Goal: Task Accomplishment & Management: Manage account settings

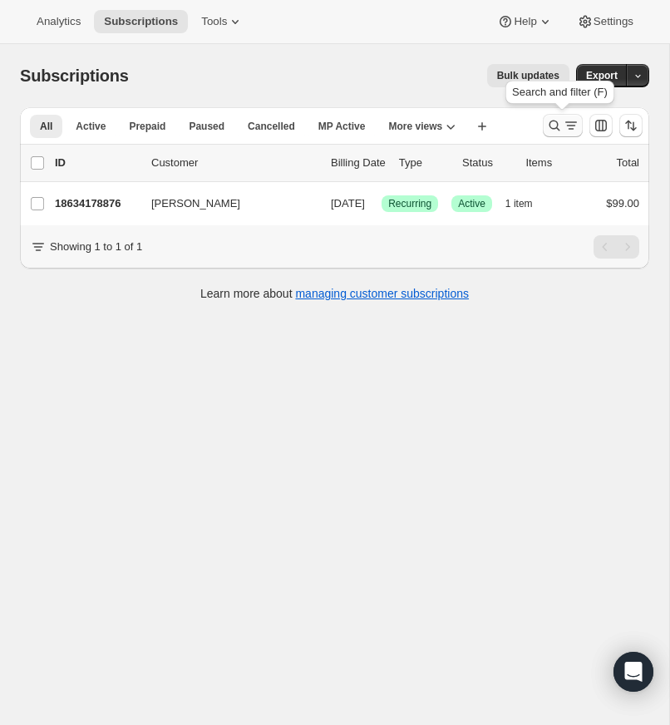
click at [553, 121] on icon "Search and filter results" at bounding box center [554, 125] width 17 height 17
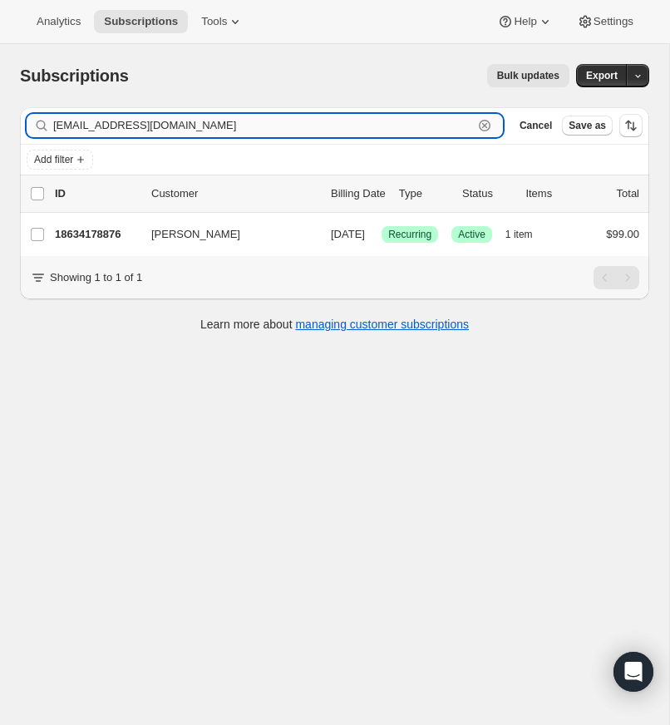
drag, startPoint x: 481, startPoint y: 121, endPoint x: 471, endPoint y: 121, distance: 10.0
click at [481, 121] on icon "button" at bounding box center [484, 125] width 17 height 17
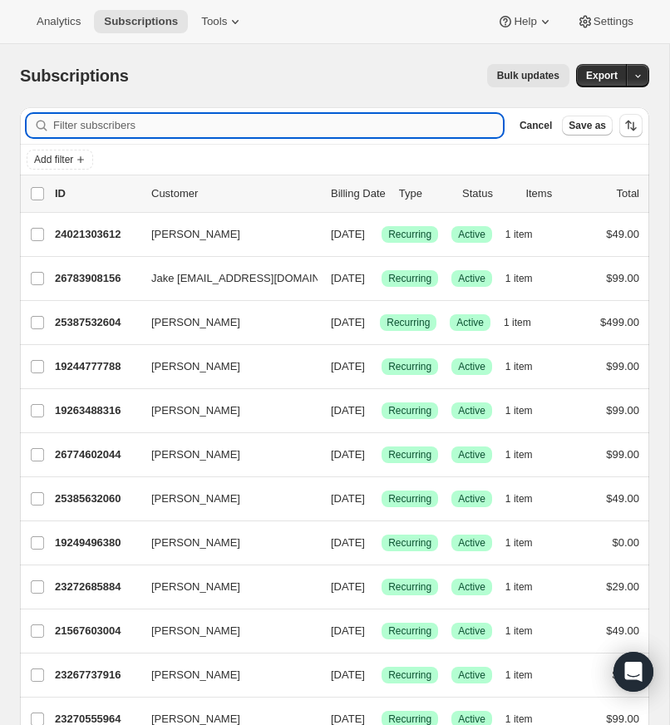
paste input "[EMAIL_ADDRESS][DOMAIN_NAME]"
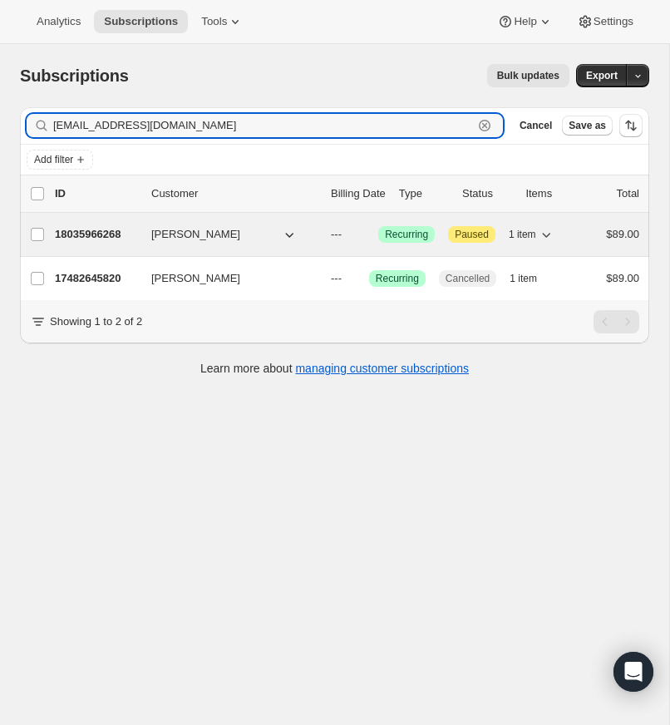
type input "[EMAIL_ADDRESS][DOMAIN_NAME]"
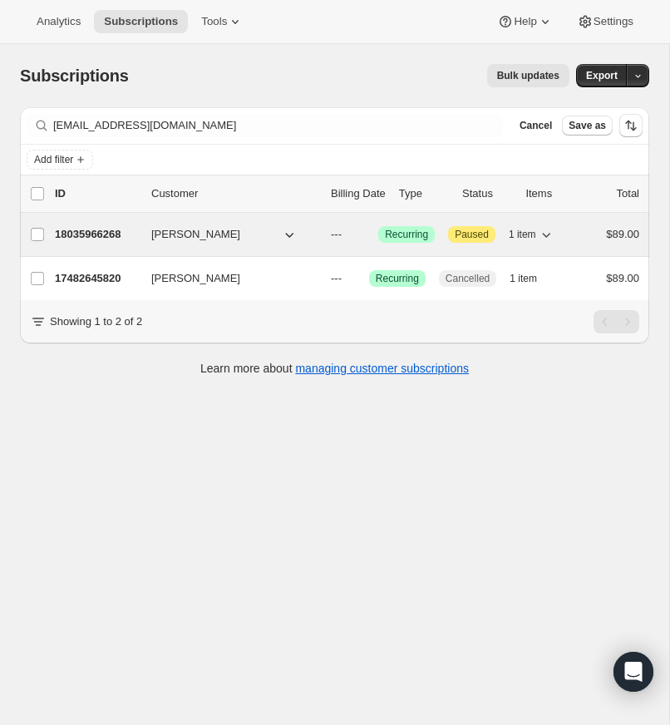
click at [115, 232] on p "18035966268" at bounding box center [96, 234] width 83 height 17
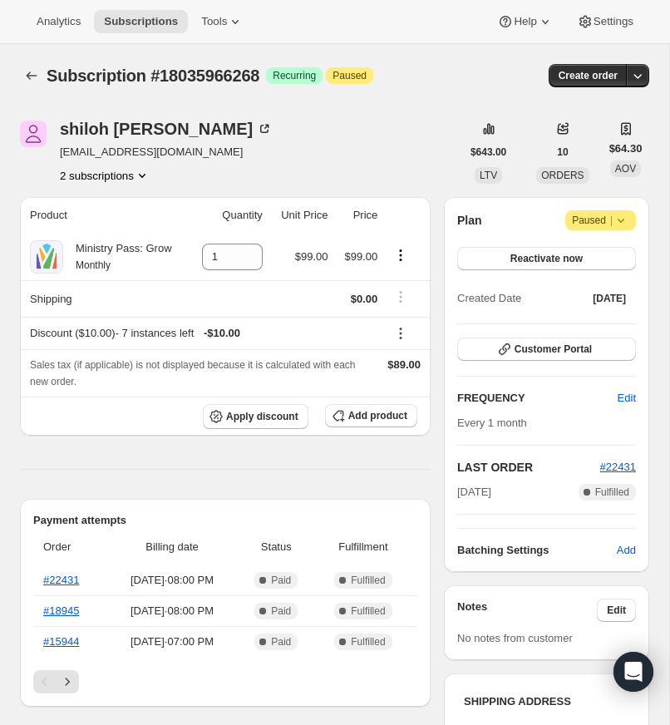
click at [618, 228] on icon at bounding box center [620, 220] width 17 height 17
click at [575, 184] on div "[PERSON_NAME] [PERSON_NAME][EMAIL_ADDRESS][DOMAIN_NAME] 2 subscriptions $643.00…" at bounding box center [334, 151] width 629 height 63
click at [576, 228] on span "Paused |" at bounding box center [600, 220] width 57 height 17
click at [556, 181] on div "[PERSON_NAME] [PERSON_NAME][EMAIL_ADDRESS][DOMAIN_NAME] 2 subscriptions $643.00…" at bounding box center [334, 151] width 629 height 63
click at [533, 265] on span "Reactivate now" at bounding box center [546, 258] width 72 height 13
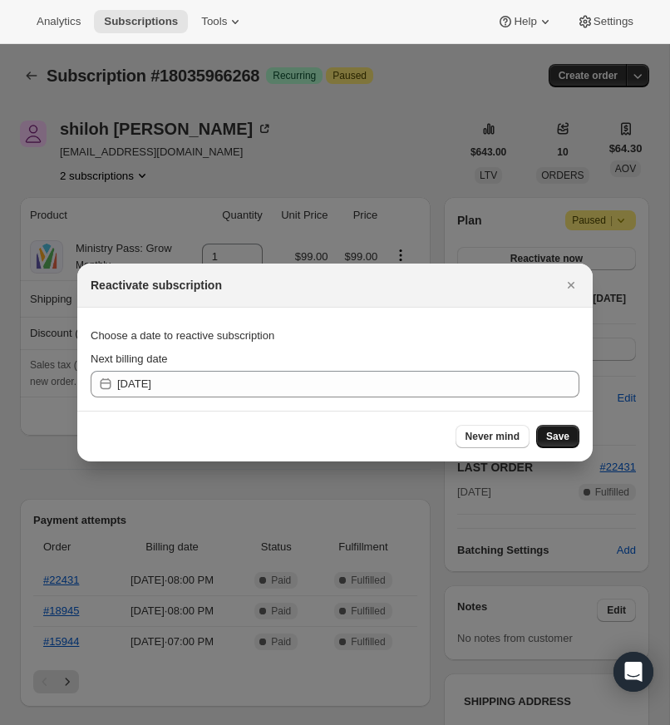
click at [559, 433] on span "Save" at bounding box center [557, 436] width 23 height 13
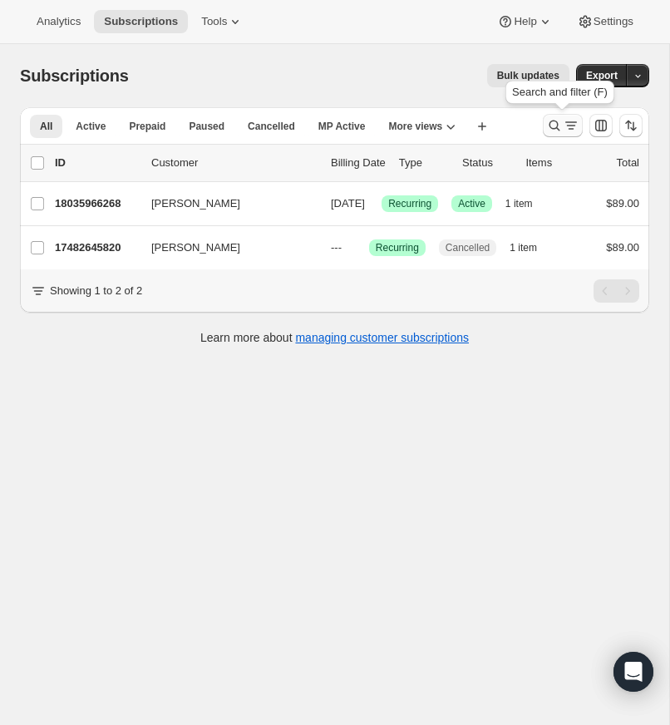
click at [548, 120] on icon "Search and filter results" at bounding box center [554, 125] width 17 height 17
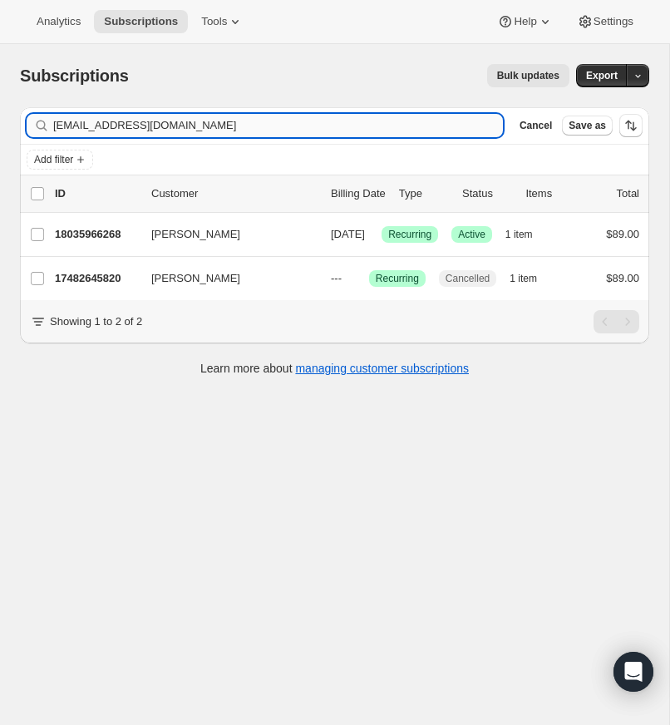
drag, startPoint x: 176, startPoint y: 126, endPoint x: 54, endPoint y: 125, distance: 122.1
click at [47, 125] on div "[EMAIL_ADDRESS][DOMAIN_NAME] Clear" at bounding box center [265, 125] width 476 height 23
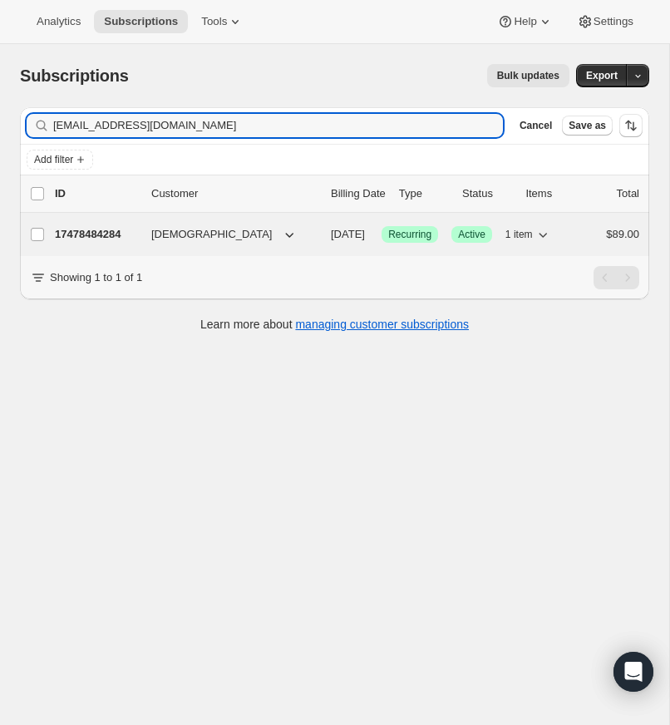
type input "[EMAIL_ADDRESS][DOMAIN_NAME]"
click at [102, 233] on p "17478484284" at bounding box center [96, 234] width 83 height 17
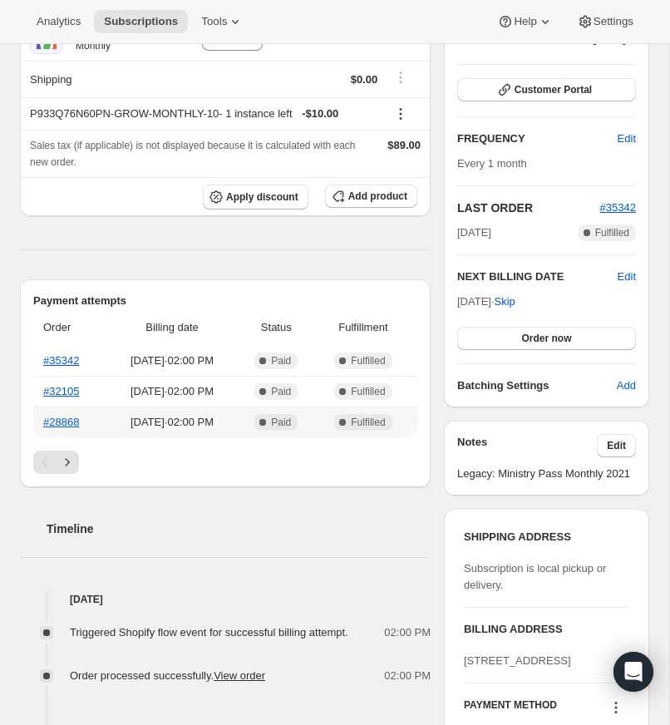
scroll to position [250, 0]
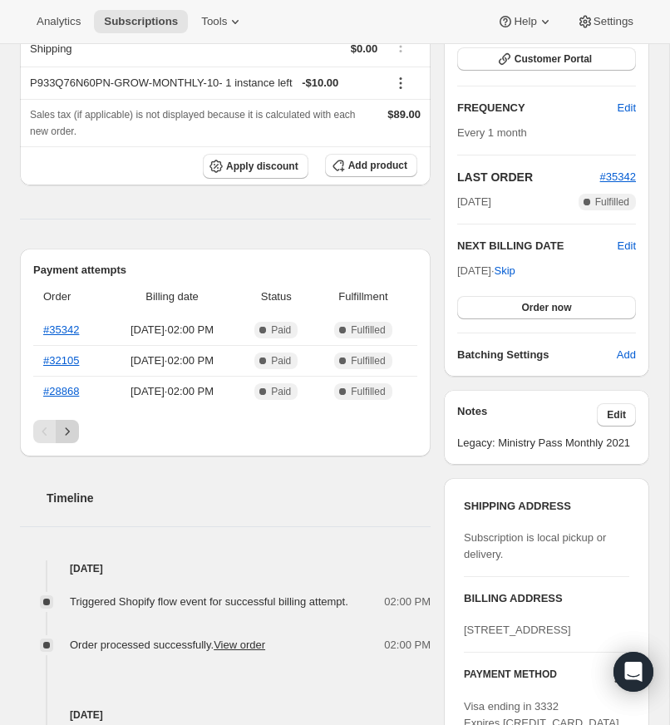
click at [68, 440] on icon "Next" at bounding box center [67, 431] width 17 height 17
click at [70, 440] on icon "Next" at bounding box center [67, 431] width 17 height 17
click at [71, 440] on icon "Next" at bounding box center [67, 431] width 17 height 17
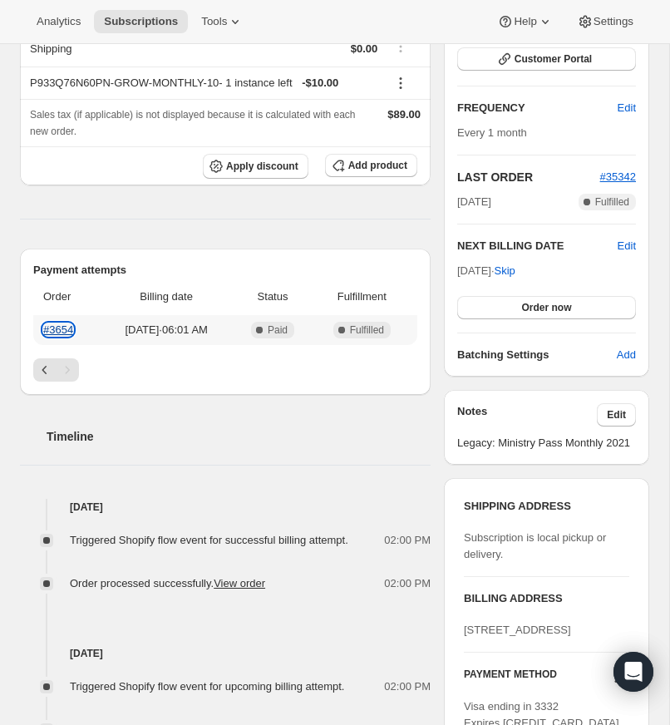
click at [59, 336] on link "#3654" at bounding box center [58, 329] width 30 height 12
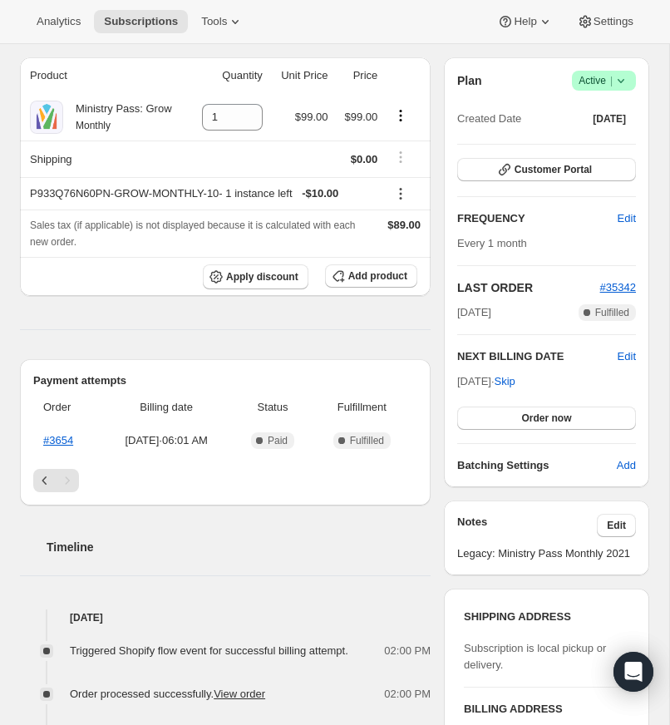
scroll to position [0, 0]
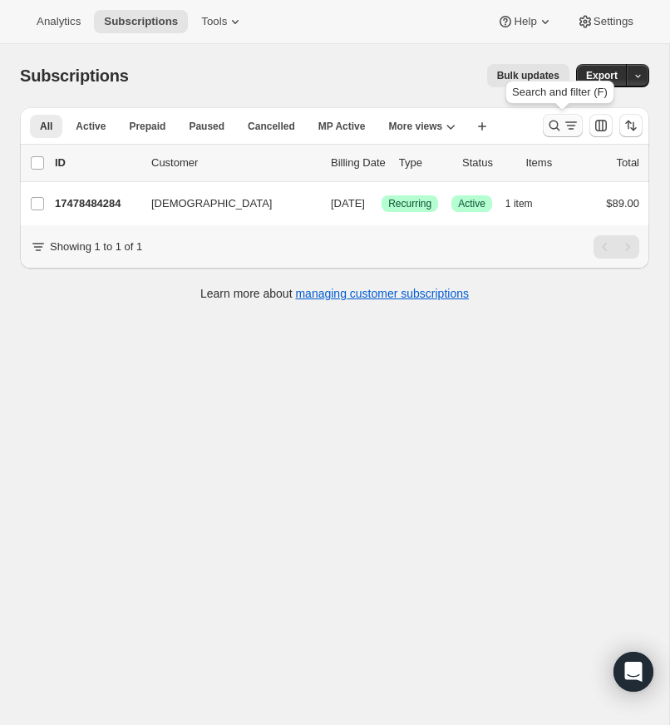
click at [554, 120] on icon "Search and filter results" at bounding box center [554, 125] width 17 height 17
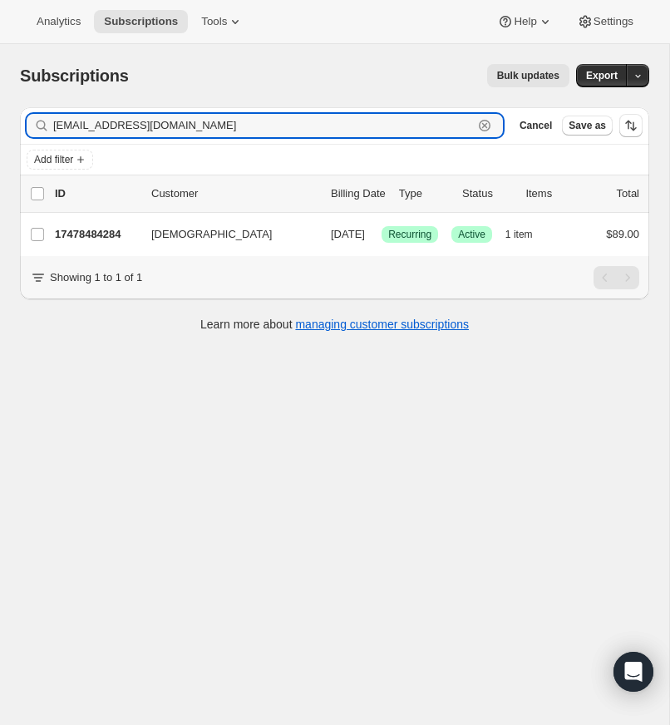
drag, startPoint x: 484, startPoint y: 120, endPoint x: 356, endPoint y: 109, distance: 129.3
click at [484, 120] on icon "button" at bounding box center [485, 126] width 12 height 12
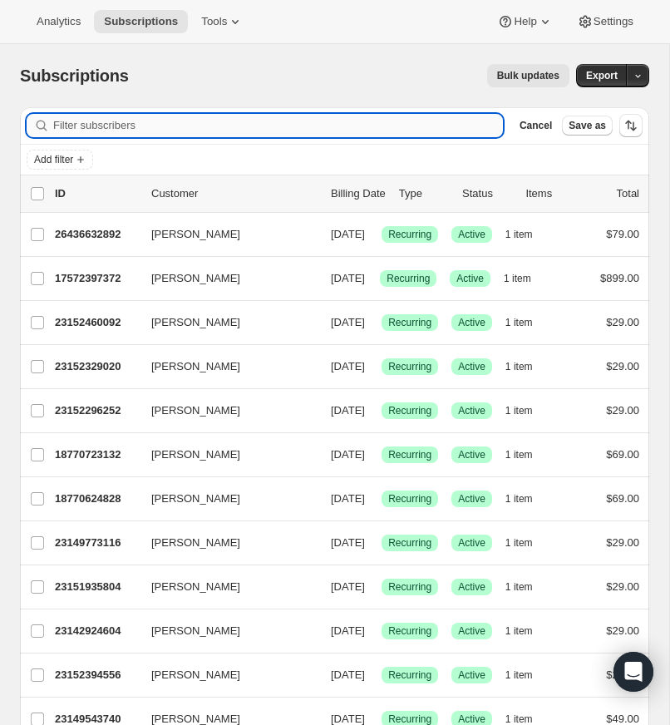
paste input "[PERSON_NAME][EMAIL_ADDRESS][DOMAIN_NAME]"
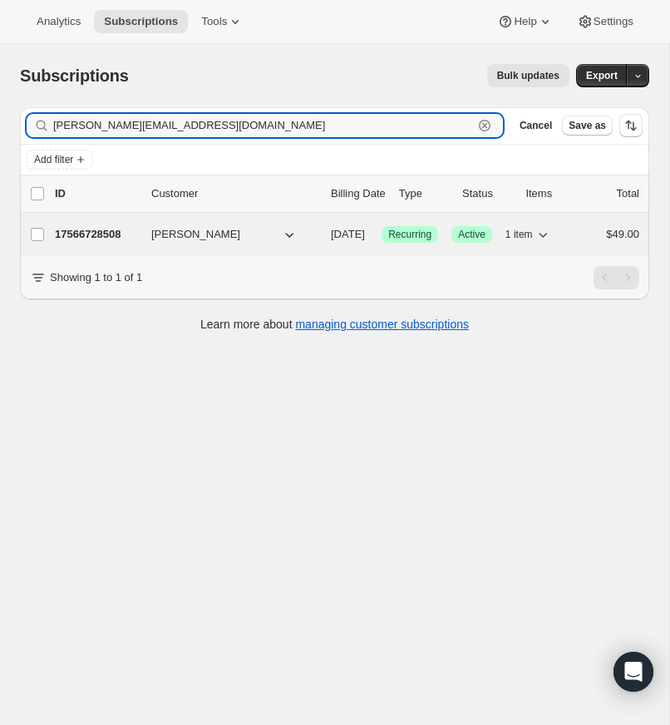
type input "[PERSON_NAME][EMAIL_ADDRESS][DOMAIN_NAME]"
click at [104, 236] on p "17566728508" at bounding box center [96, 234] width 83 height 17
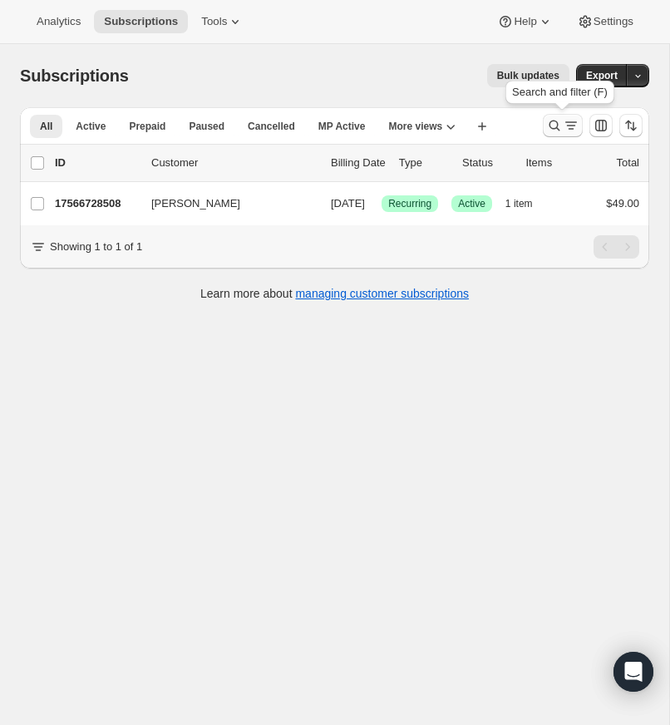
click at [549, 120] on icon "Search and filter results" at bounding box center [554, 125] width 17 height 17
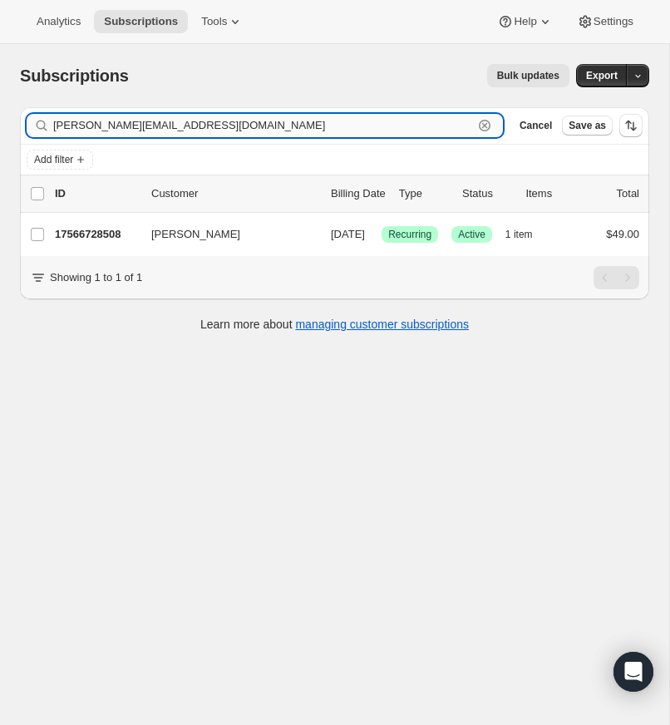
drag, startPoint x: 484, startPoint y: 121, endPoint x: 293, endPoint y: 132, distance: 190.6
click at [484, 121] on icon "button" at bounding box center [484, 125] width 17 height 17
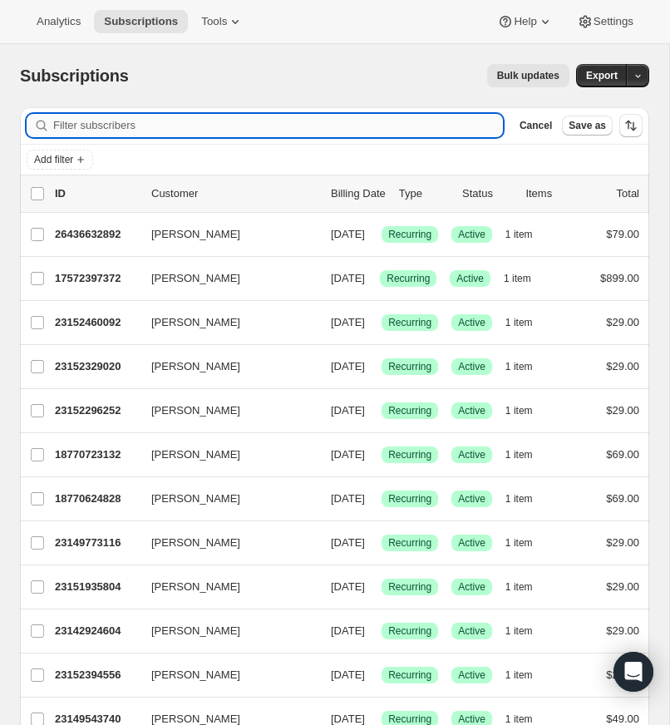
paste input "[EMAIL_ADDRESS][DOMAIN_NAME]"
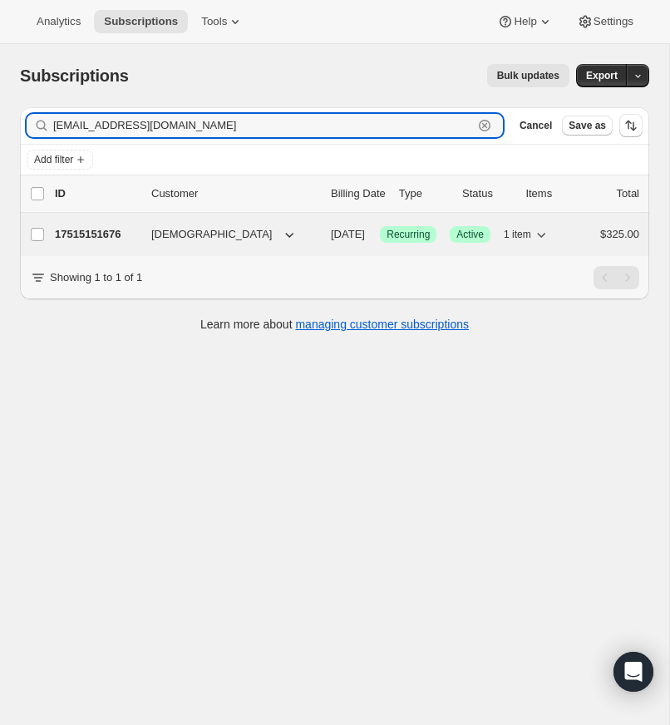
type input "[EMAIL_ADDRESS][DOMAIN_NAME]"
click at [101, 235] on p "17515151676" at bounding box center [96, 234] width 83 height 17
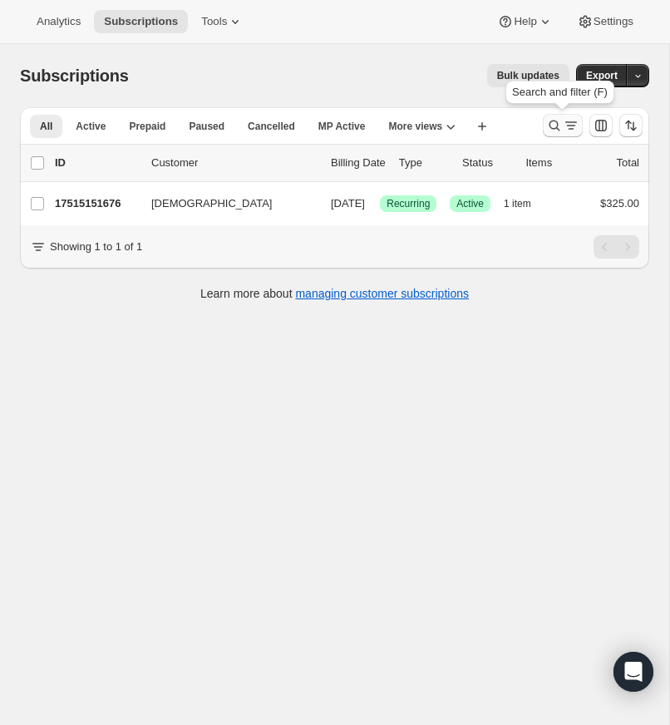
click at [553, 122] on icon "Search and filter results" at bounding box center [554, 125] width 17 height 17
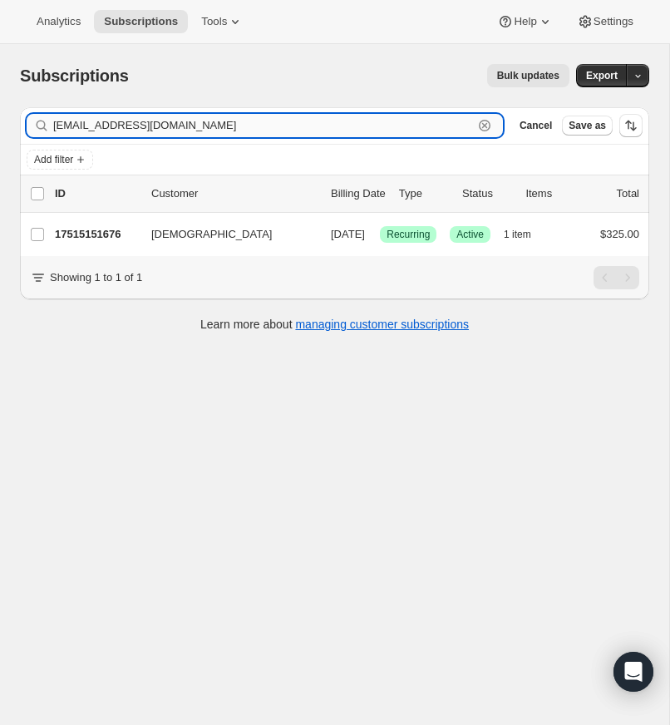
drag, startPoint x: 485, startPoint y: 122, endPoint x: 228, endPoint y: 115, distance: 256.8
click at [484, 122] on icon "button" at bounding box center [484, 125] width 17 height 17
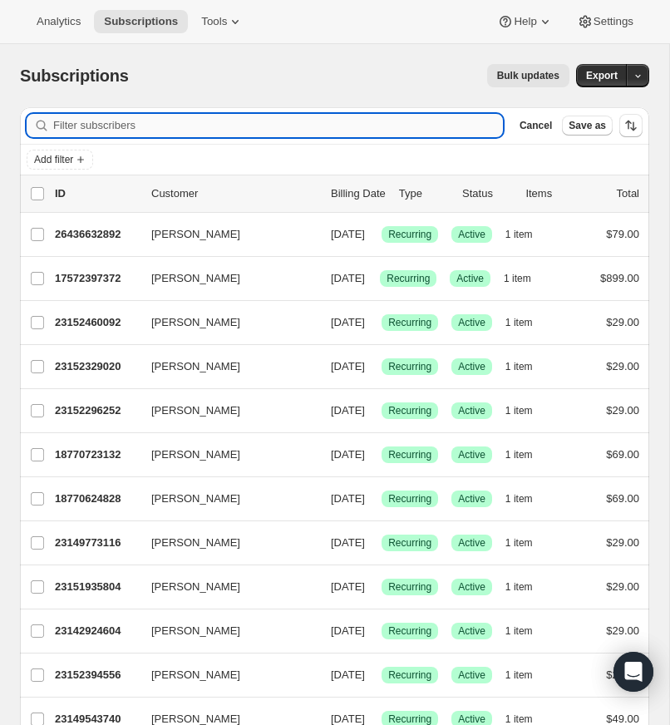
paste input "[EMAIL_ADDRESS][DOMAIN_NAME]"
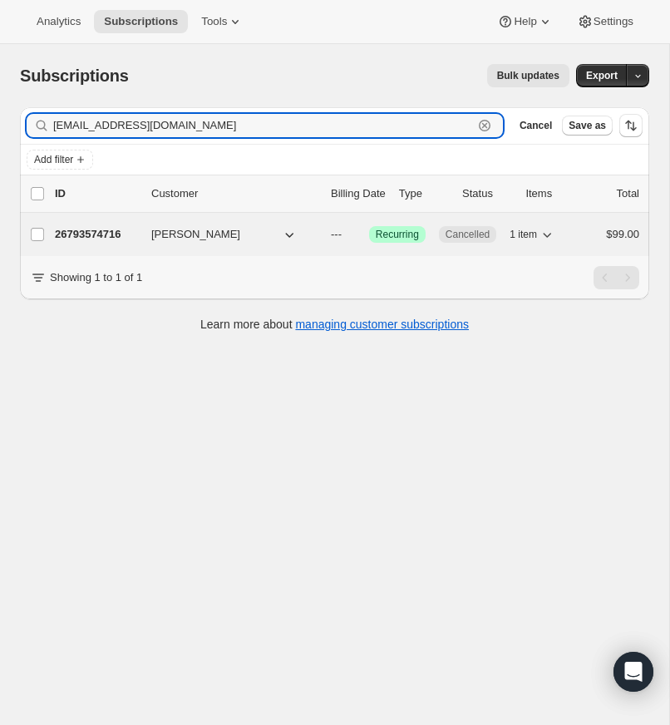
type input "[EMAIL_ADDRESS][DOMAIN_NAME]"
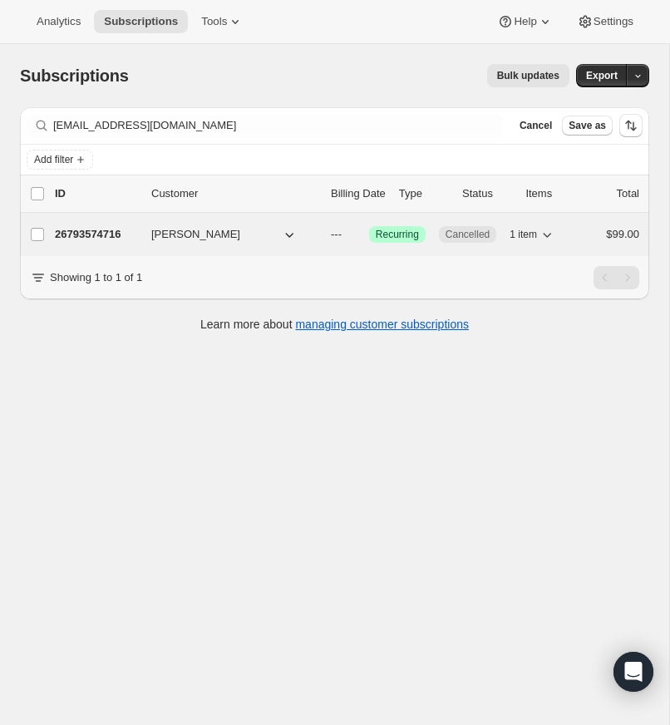
click at [101, 232] on p "26793574716" at bounding box center [96, 234] width 83 height 17
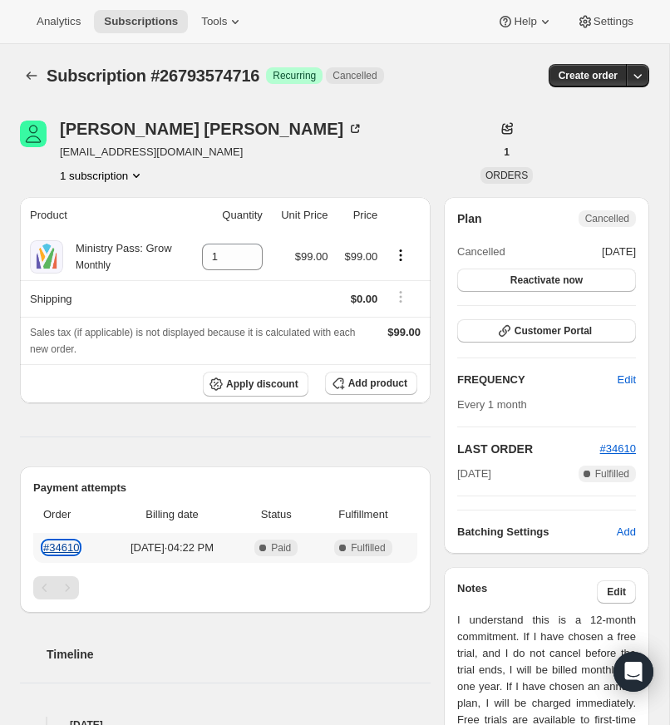
click at [67, 553] on link "#34610" at bounding box center [61, 547] width 36 height 12
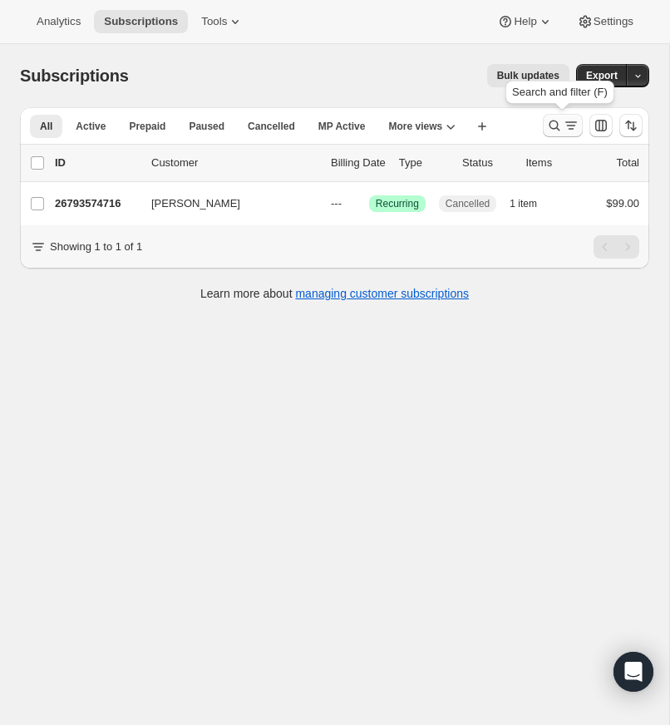
click at [557, 128] on icon "Search and filter results" at bounding box center [554, 125] width 11 height 11
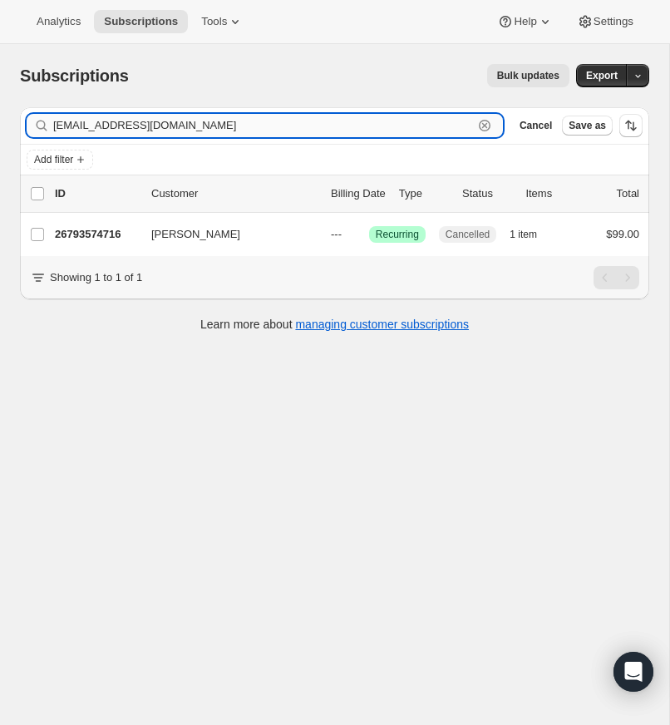
drag, startPoint x: 484, startPoint y: 121, endPoint x: 165, endPoint y: 118, distance: 319.1
click at [483, 121] on icon "button" at bounding box center [484, 125] width 17 height 17
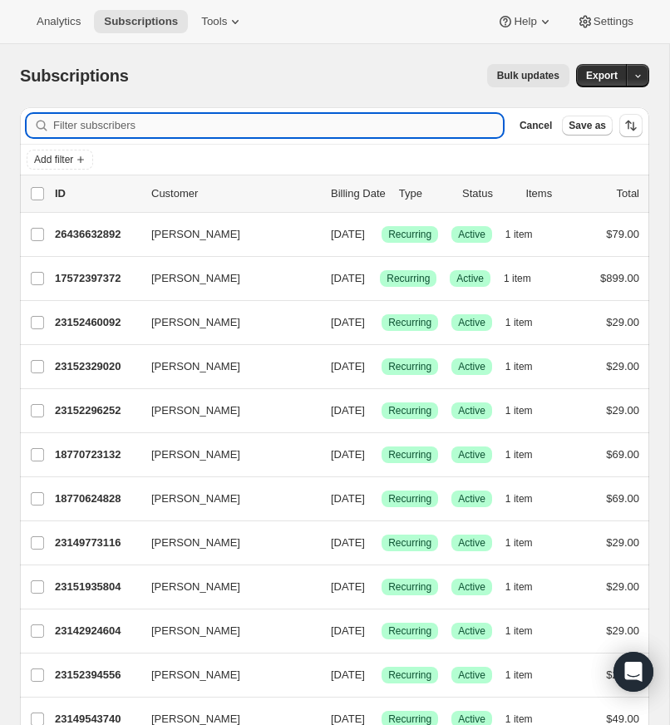
paste input "[PERSON_NAME][EMAIL_ADDRESS][DOMAIN_NAME]"
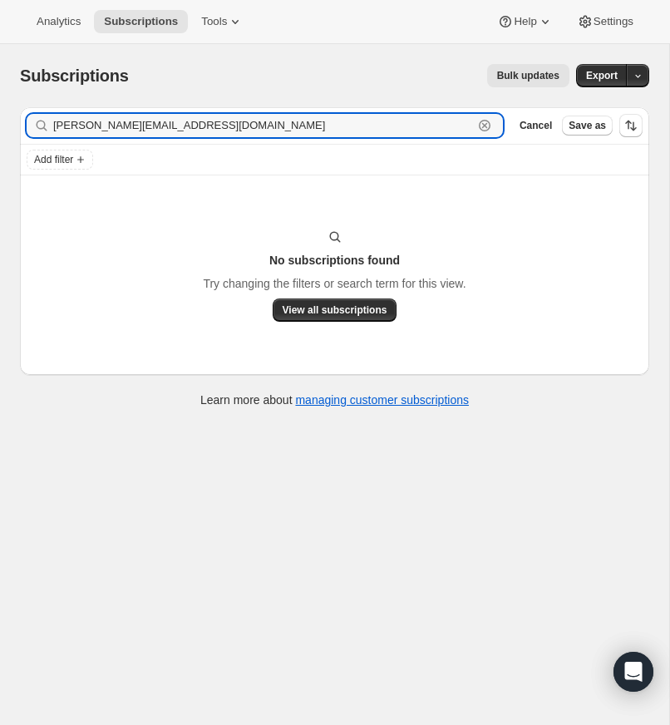
type input "[PERSON_NAME][EMAIL_ADDRESS][DOMAIN_NAME]"
click at [393, 125] on input "[PERSON_NAME][EMAIL_ADDRESS][DOMAIN_NAME]" at bounding box center [263, 125] width 420 height 23
drag, startPoint x: 488, startPoint y: 125, endPoint x: 287, endPoint y: 125, distance: 201.1
click at [484, 124] on icon "button" at bounding box center [484, 125] width 17 height 17
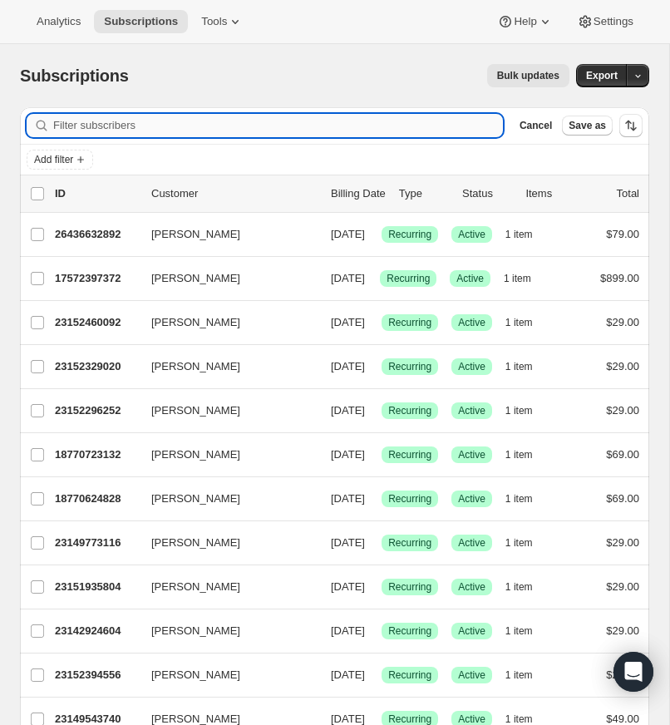
paste input "[EMAIL_ADDRESS][DOMAIN_NAME]"
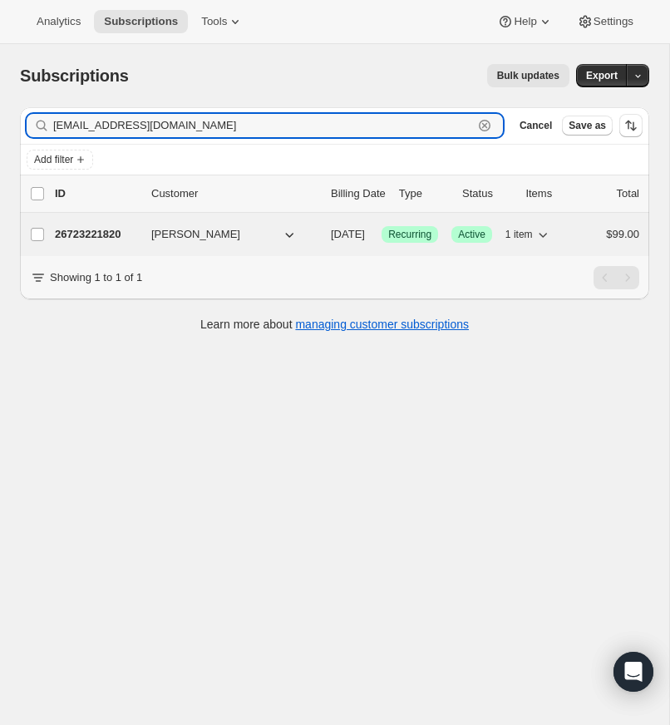
type input "[EMAIL_ADDRESS][DOMAIN_NAME]"
click at [107, 232] on p "26723221820" at bounding box center [96, 234] width 83 height 17
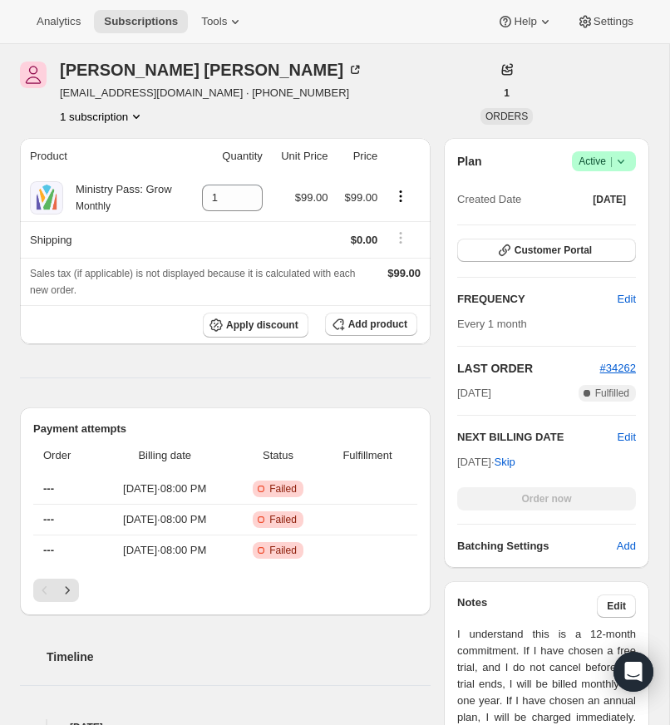
scroll to position [291, 0]
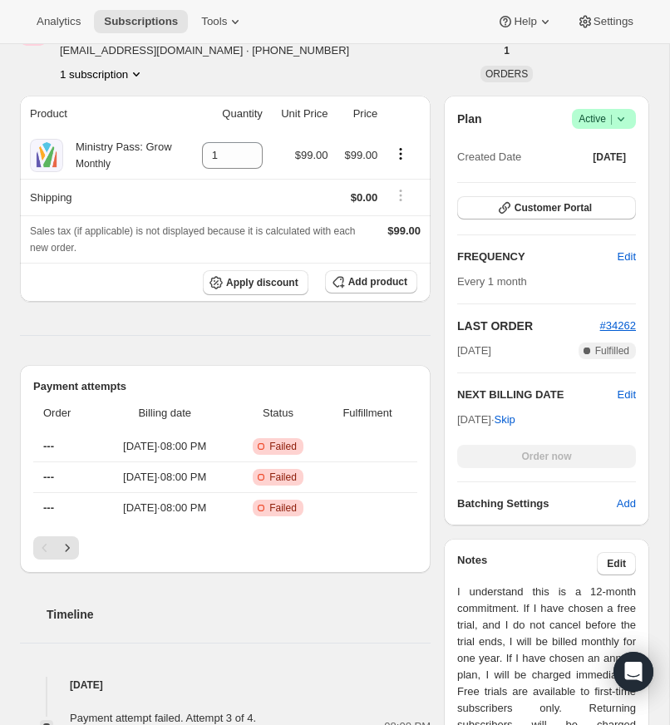
click at [67, 556] on icon "Next" at bounding box center [67, 547] width 17 height 17
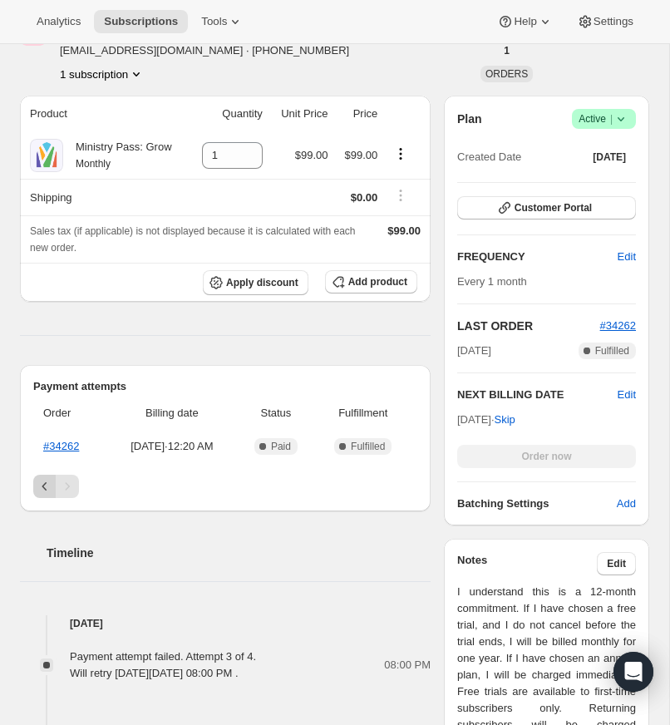
click at [42, 494] on icon "Previous" at bounding box center [45, 486] width 17 height 17
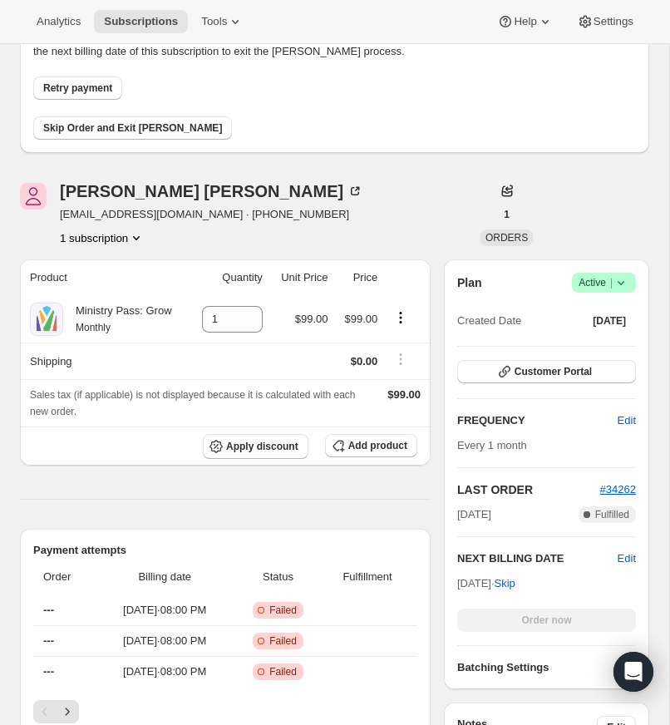
scroll to position [145, 0]
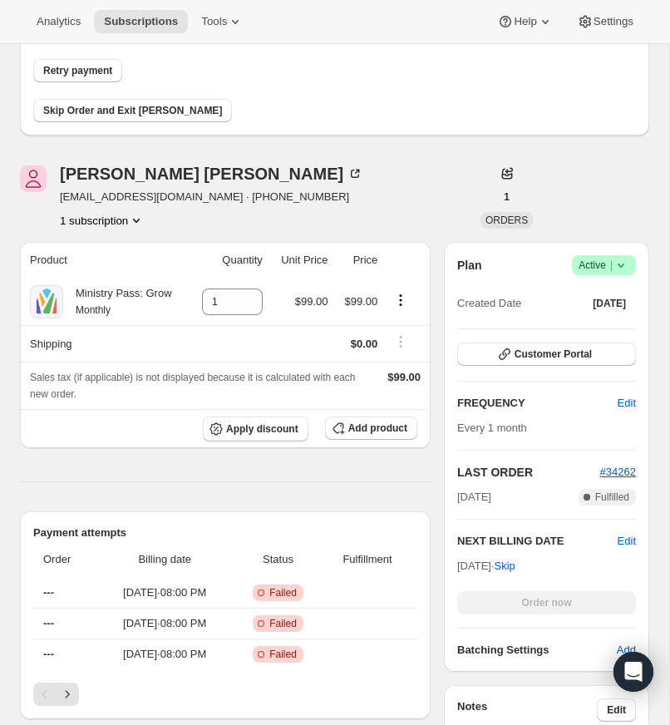
click at [621, 263] on icon at bounding box center [620, 265] width 17 height 17
click at [592, 326] on span "Cancel subscription" at bounding box center [599, 326] width 94 height 12
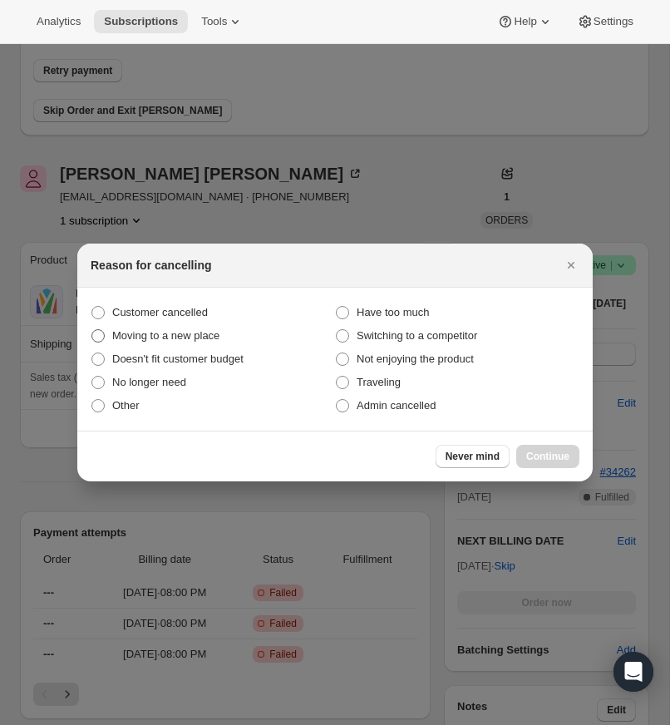
drag, startPoint x: 99, startPoint y: 309, endPoint x: 144, endPoint y: 331, distance: 49.8
click at [102, 311] on span ":r3g6:" at bounding box center [97, 312] width 13 height 13
click at [92, 307] on input "Customer cancelled" at bounding box center [91, 306] width 1 height 1
radio input "true"
click at [538, 452] on span "Continue" at bounding box center [547, 455] width 43 height 13
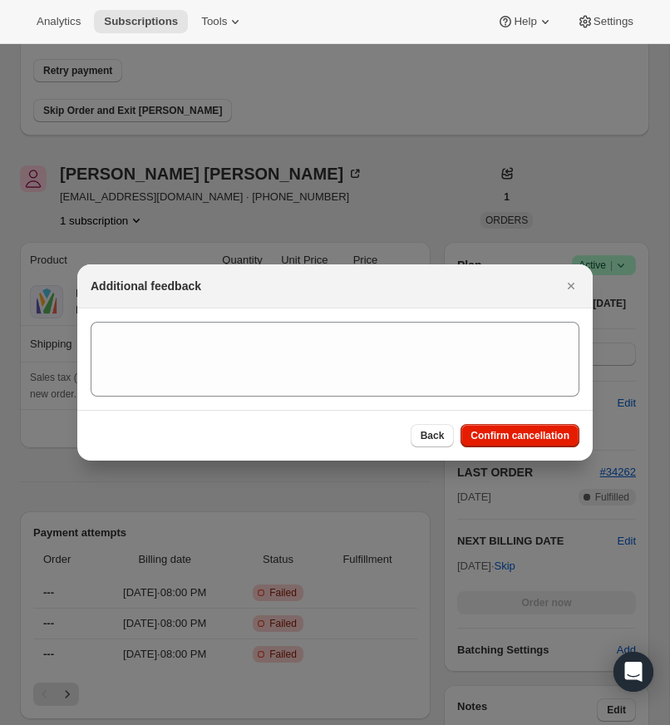
click at [518, 436] on span "Confirm cancellation" at bounding box center [519, 435] width 99 height 13
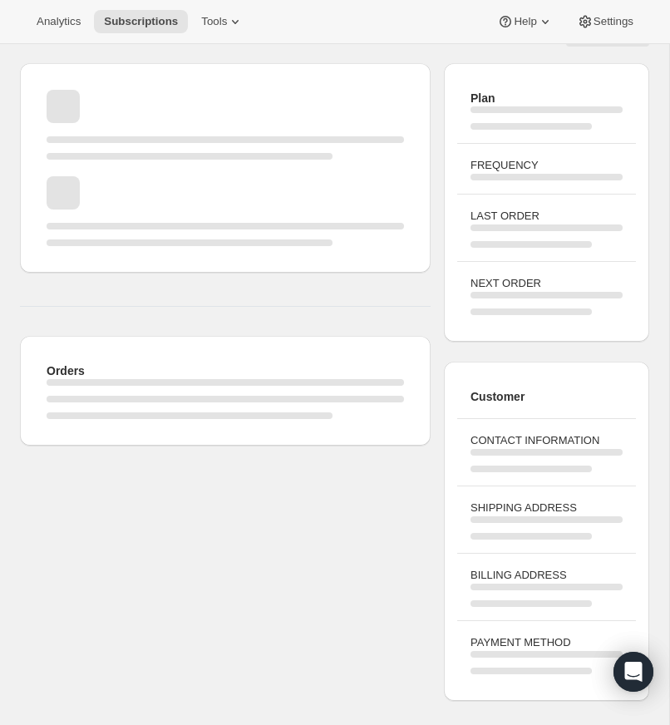
scroll to position [145, 0]
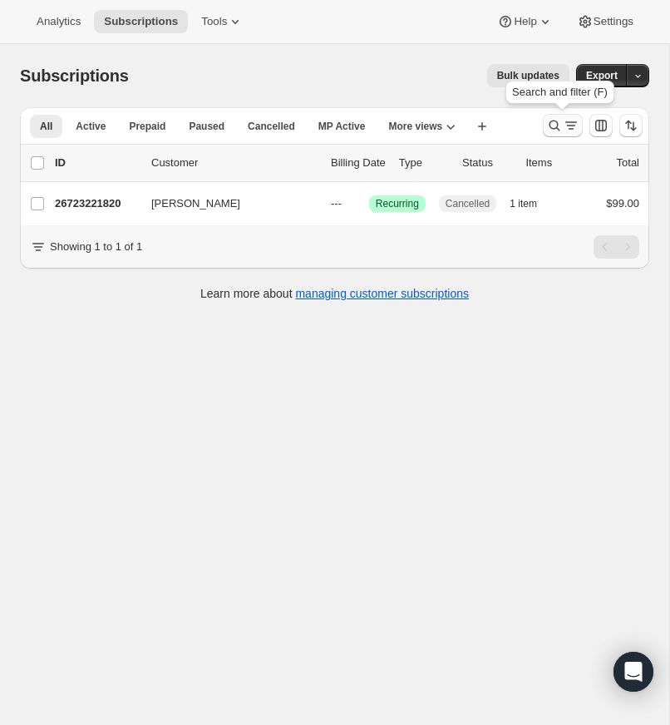
click at [549, 121] on icon "Search and filter results" at bounding box center [554, 125] width 17 height 17
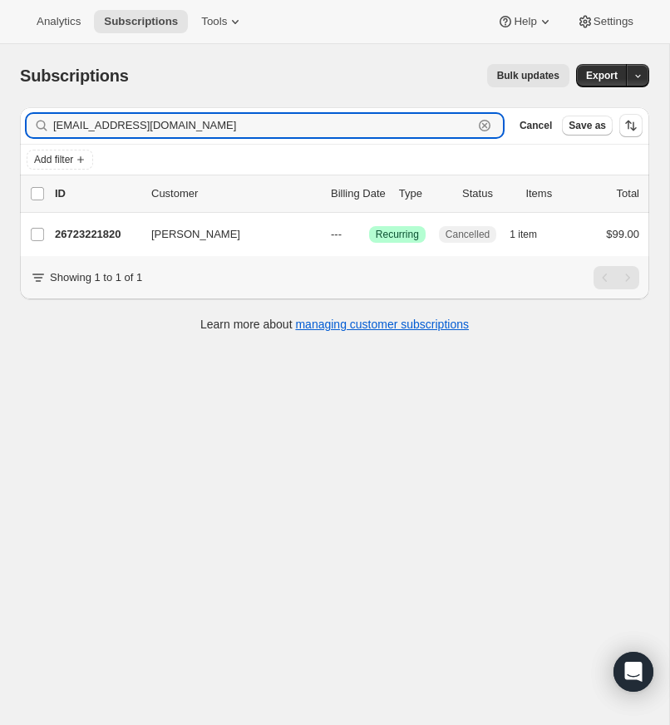
drag, startPoint x: 485, startPoint y: 124, endPoint x: 198, endPoint y: 137, distance: 287.8
click at [484, 121] on icon "button" at bounding box center [484, 125] width 17 height 17
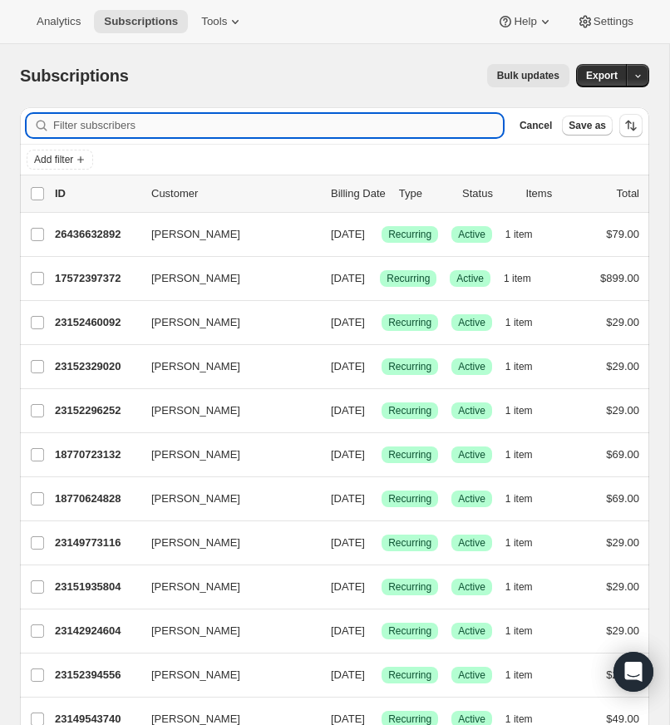
paste input "[EMAIL_ADDRESS][DOMAIN_NAME]"
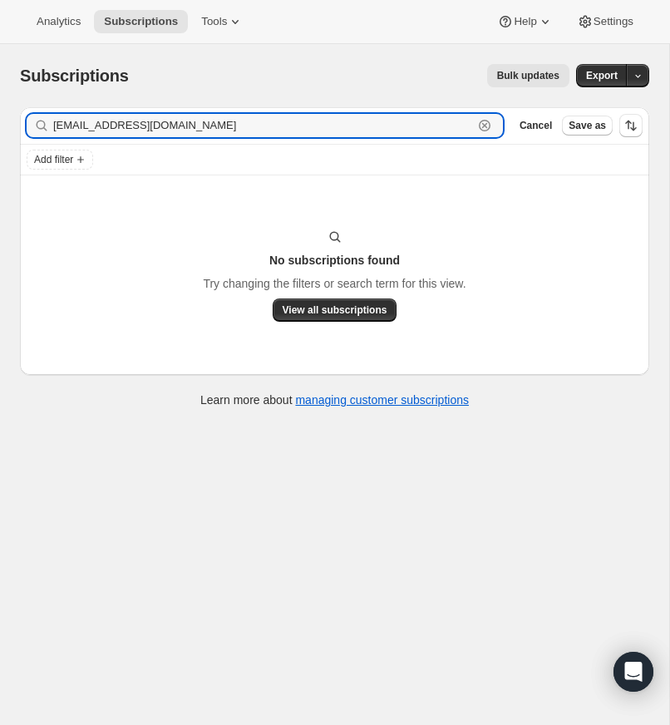
type input "[EMAIL_ADDRESS][DOMAIN_NAME]"
